Goal: Check status: Check status

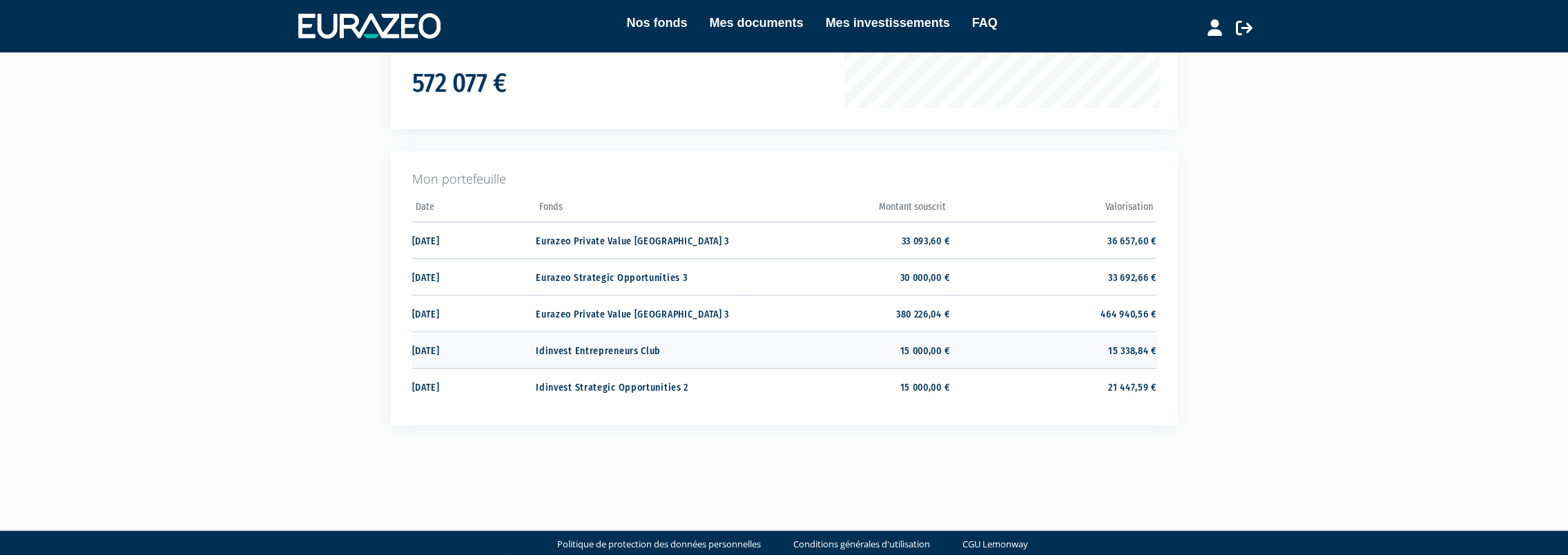
scroll to position [274, 0]
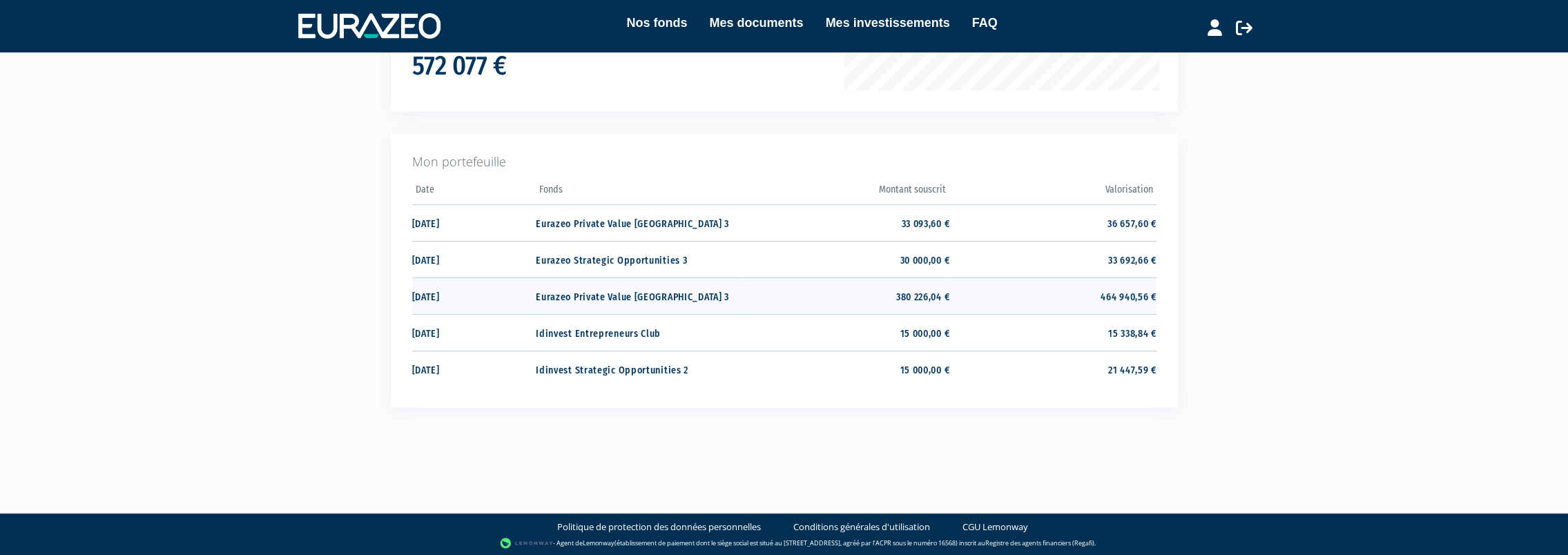
click at [1127, 301] on td "464 940,56 €" at bounding box center [1053, 296] width 206 height 36
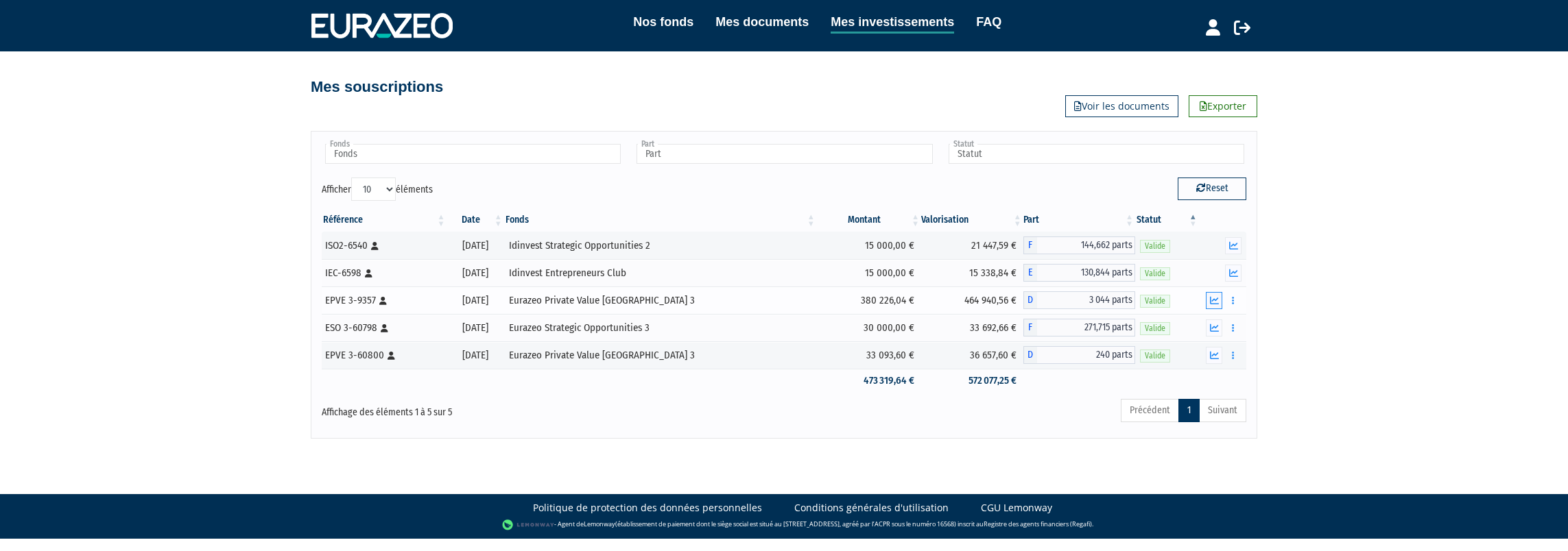
click at [1215, 299] on icon "button" at bounding box center [1214, 301] width 9 height 9
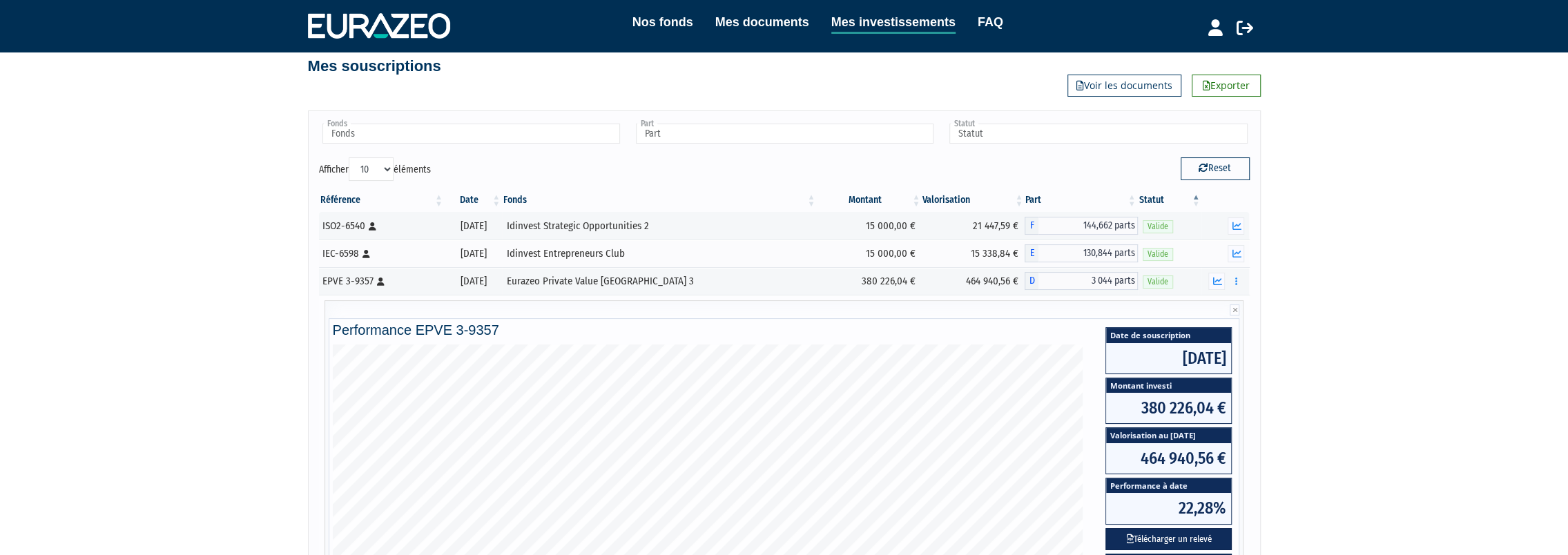
scroll to position [69, 0]
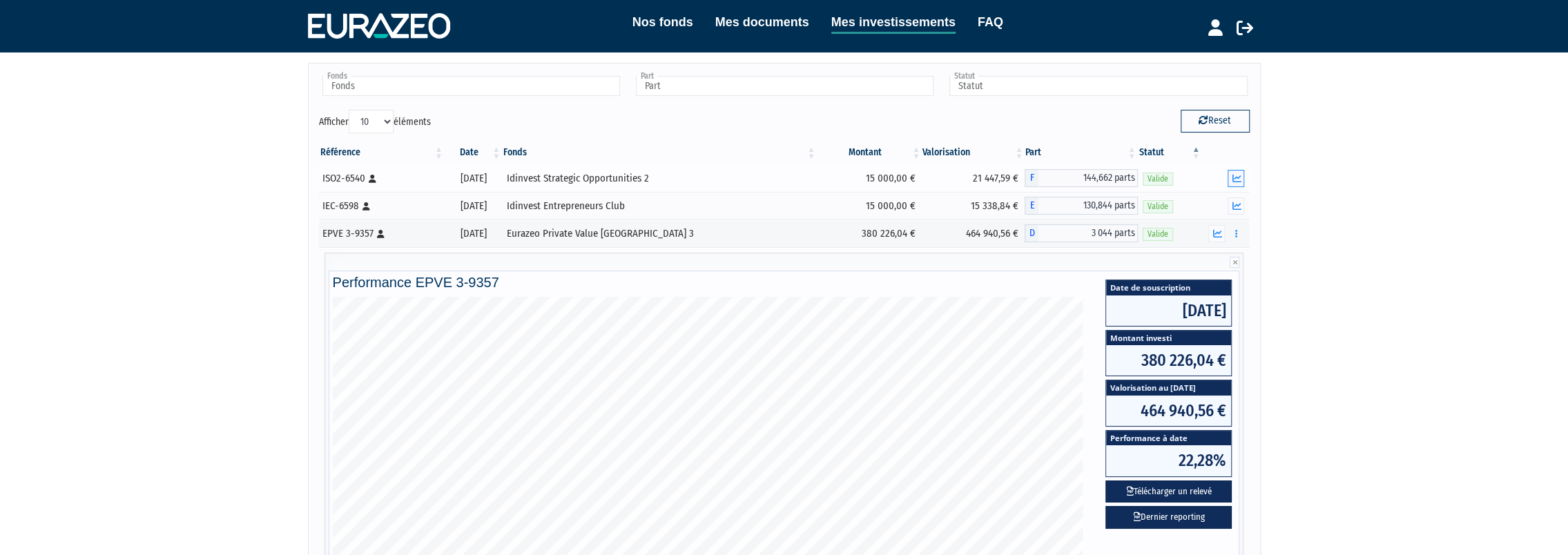
click at [1243, 176] on button "button" at bounding box center [1236, 178] width 16 height 17
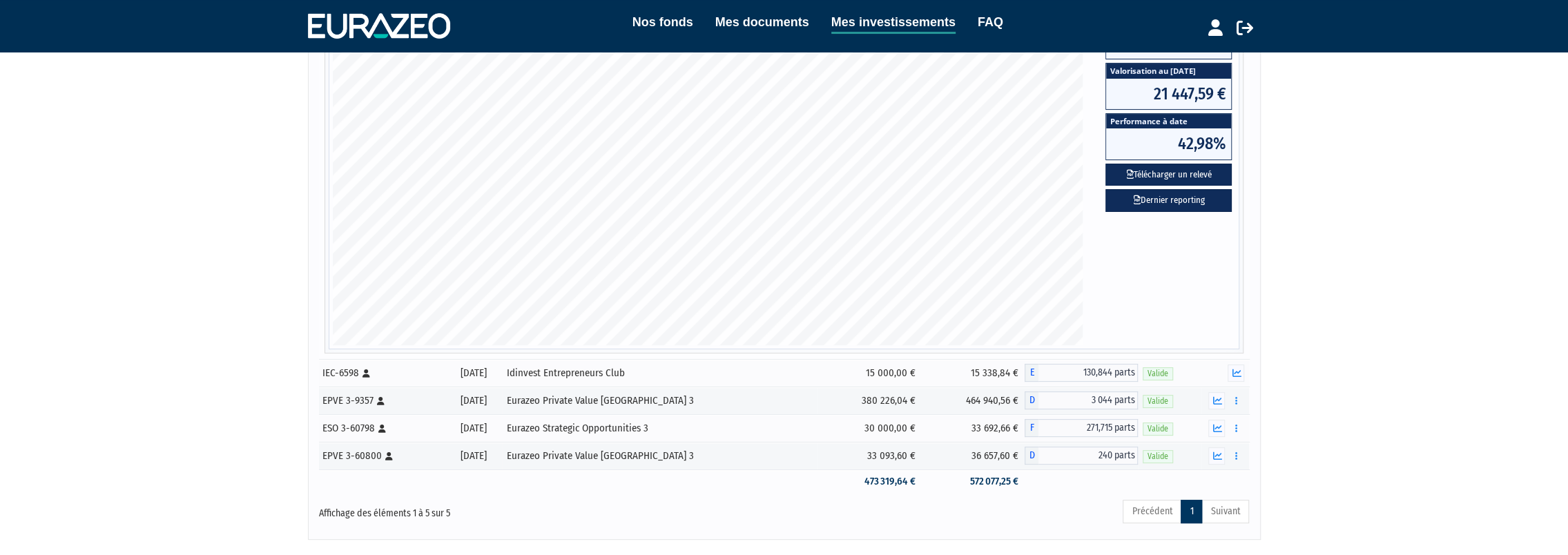
scroll to position [410, 0]
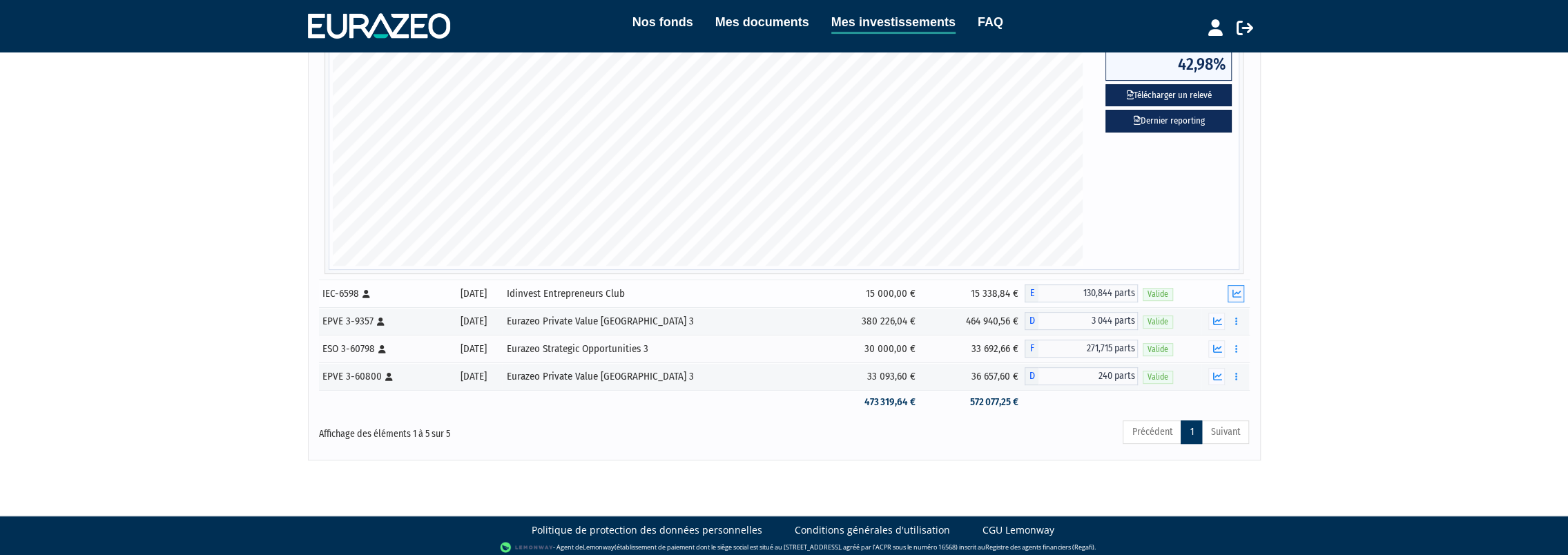
click at [1235, 294] on icon "button" at bounding box center [1236, 294] width 9 height 9
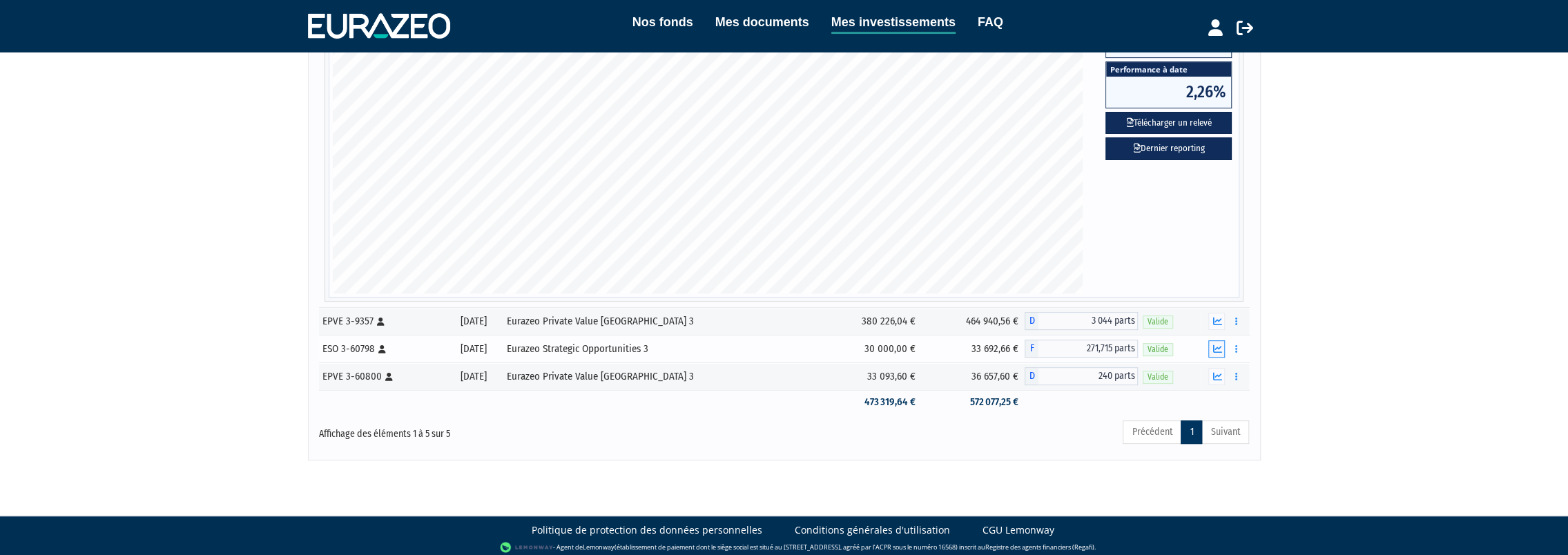
click at [1223, 343] on button "button" at bounding box center [1216, 348] width 16 height 17
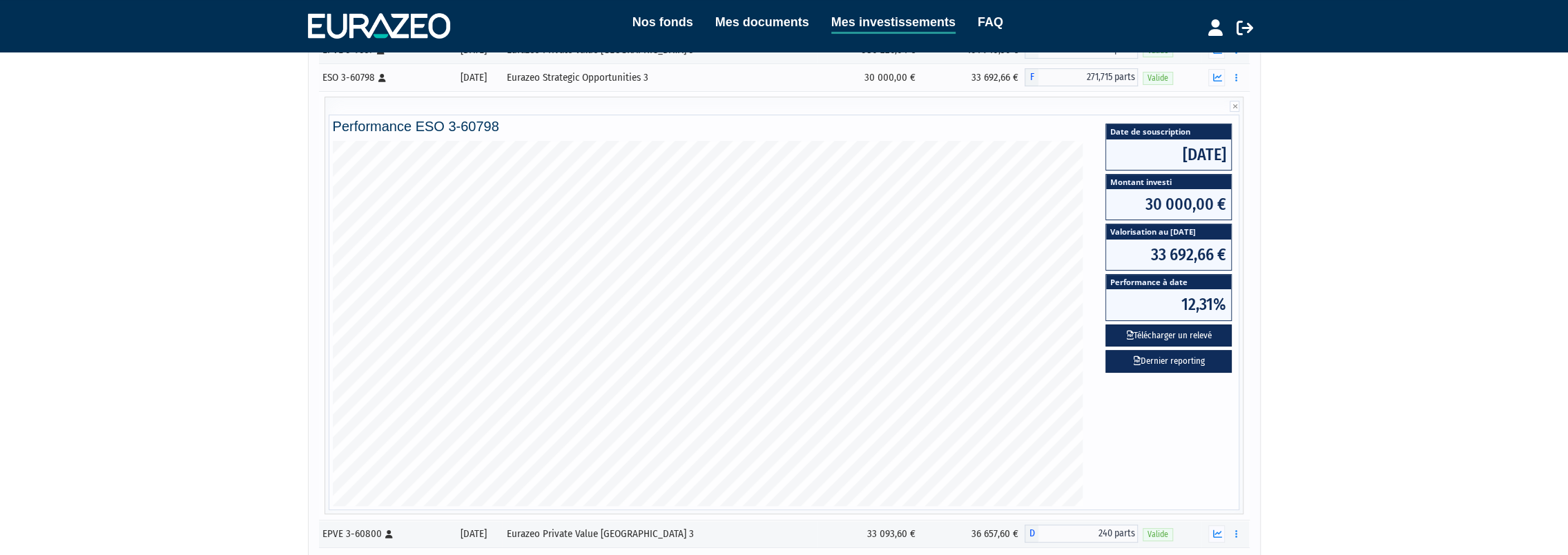
scroll to position [272, 0]
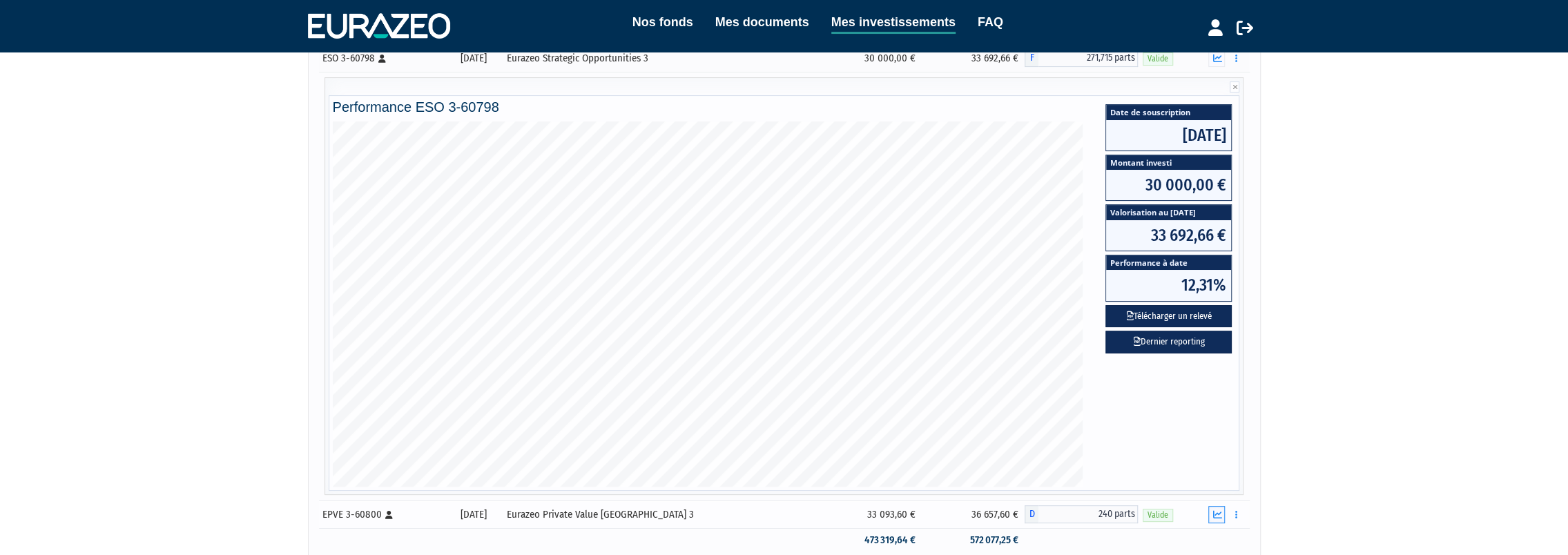
click at [1220, 510] on icon "button" at bounding box center [1217, 514] width 9 height 9
